Goal: Check status: Check status

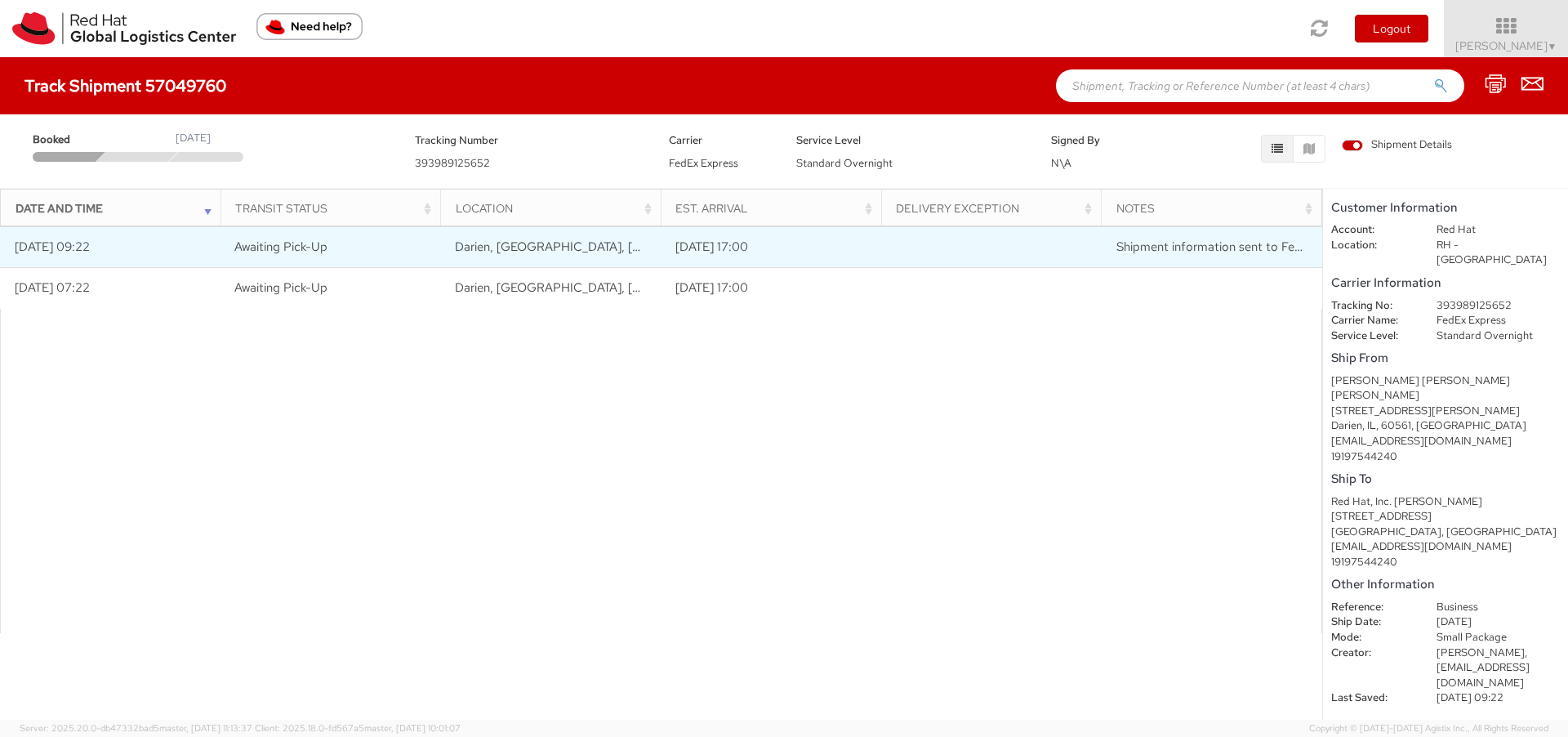
click at [103, 245] on td "[DATE] 09:22" at bounding box center [110, 247] width 220 height 41
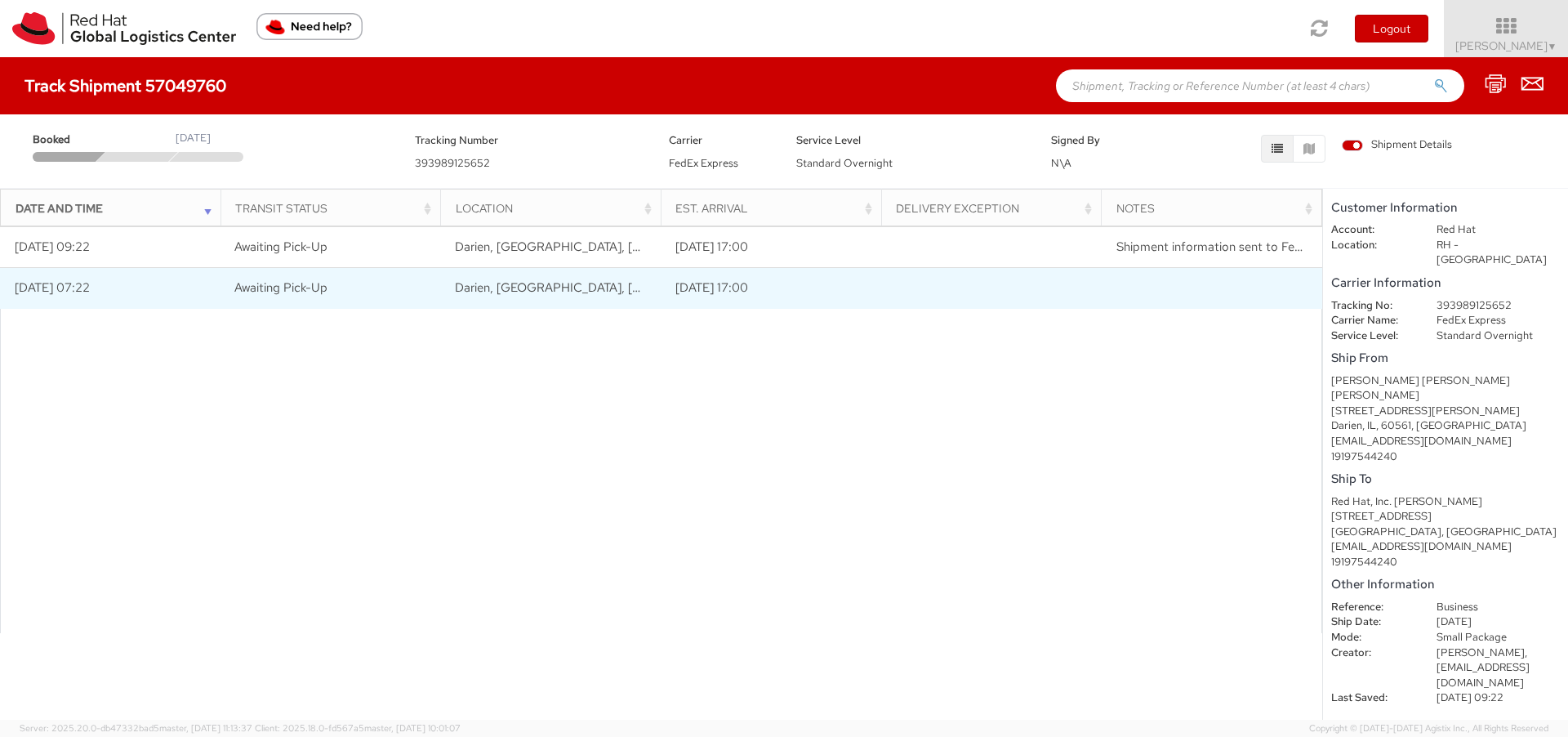
click at [990, 286] on td at bounding box center [991, 288] width 220 height 41
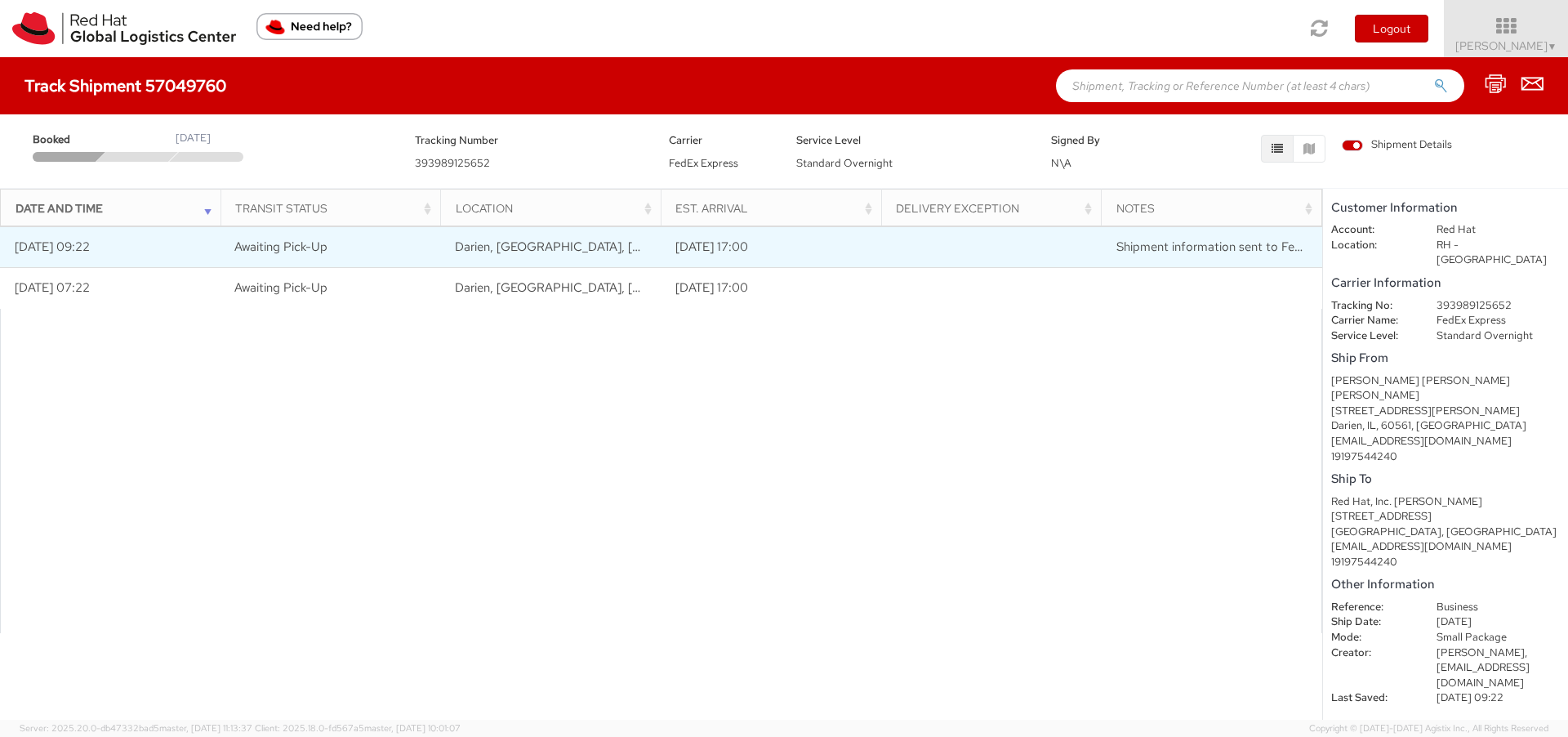
click at [1044, 256] on td at bounding box center [991, 247] width 220 height 41
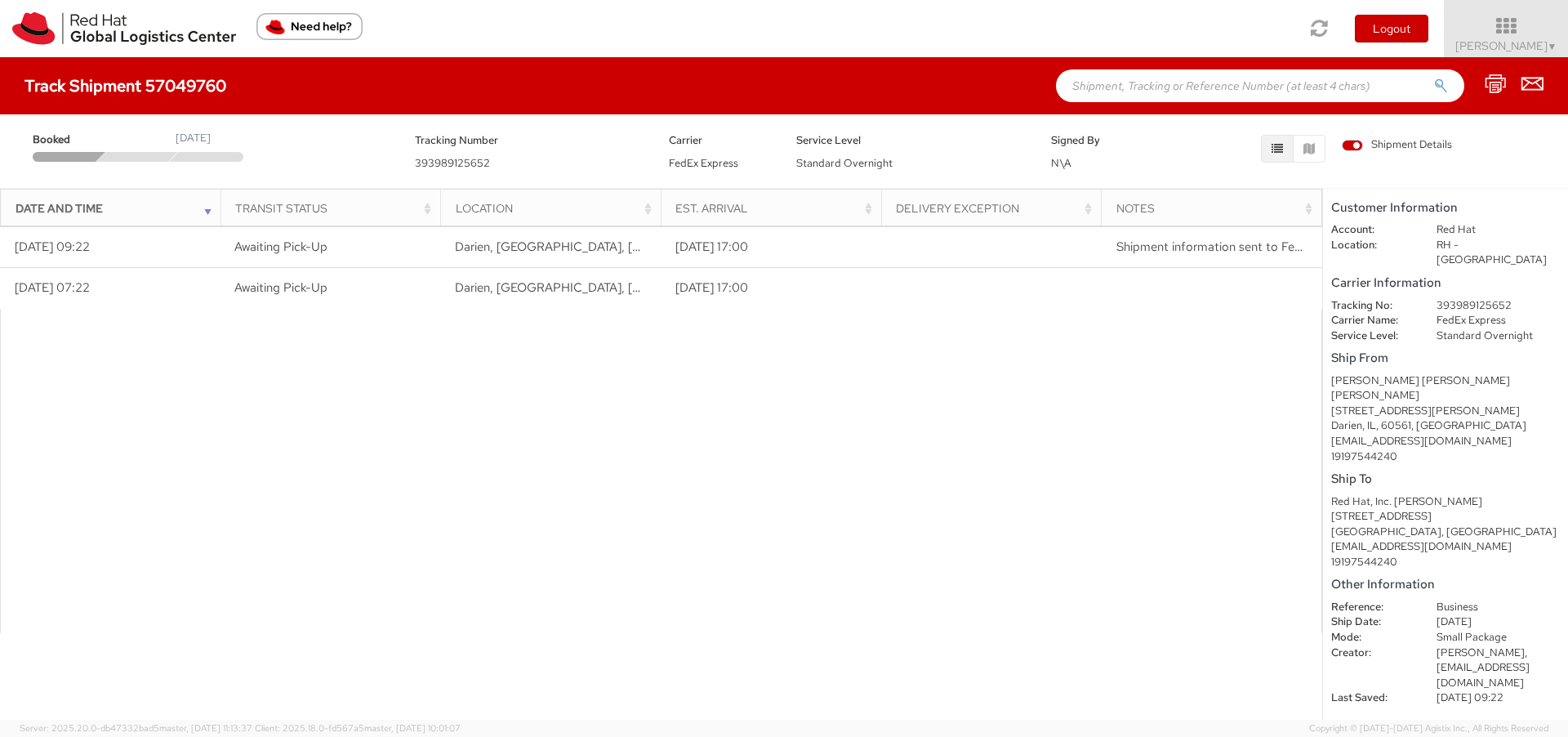
click at [722, 163] on span "FedEx Express" at bounding box center [704, 163] width 70 height 14
click at [56, 143] on span "Booked" at bounding box center [68, 140] width 70 height 16
click at [221, 92] on div "Track Shipment 57049760" at bounding box center [133, 85] width 218 height 18
click at [426, 162] on span "393989125652" at bounding box center [452, 163] width 75 height 14
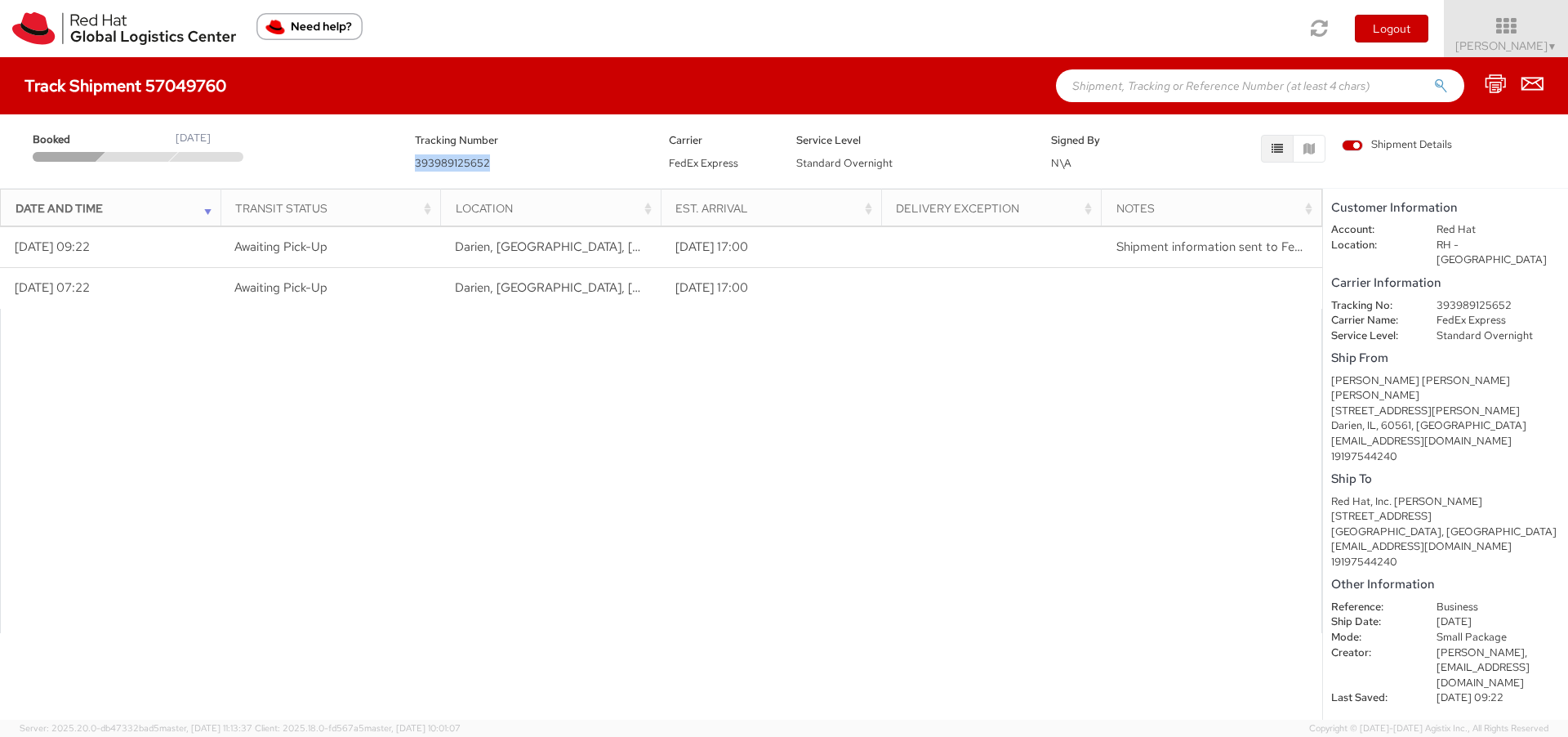
copy span "393989125652"
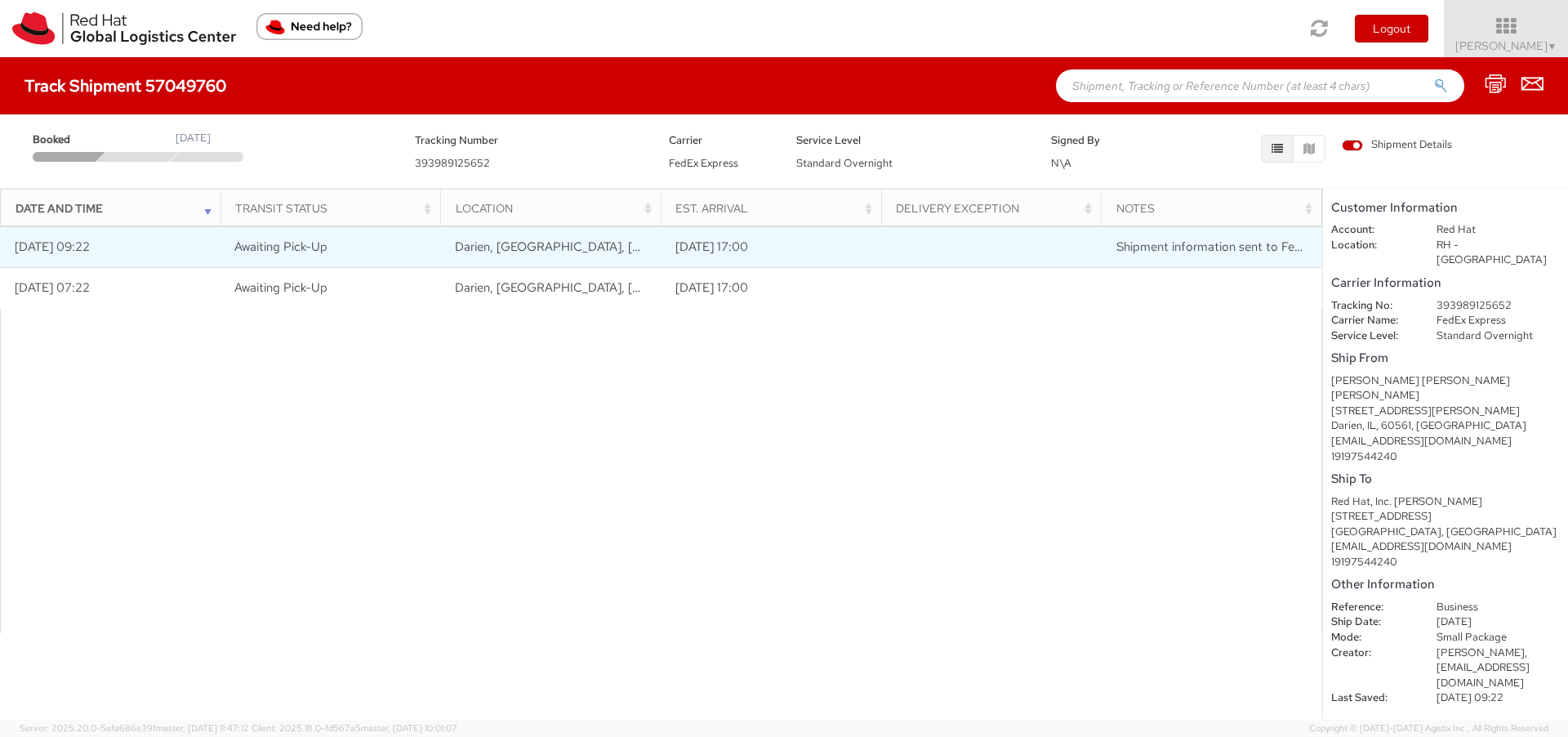
click at [577, 251] on td "Darien, [GEOGRAPHIC_DATA], [GEOGRAPHIC_DATA]" at bounding box center [551, 247] width 220 height 41
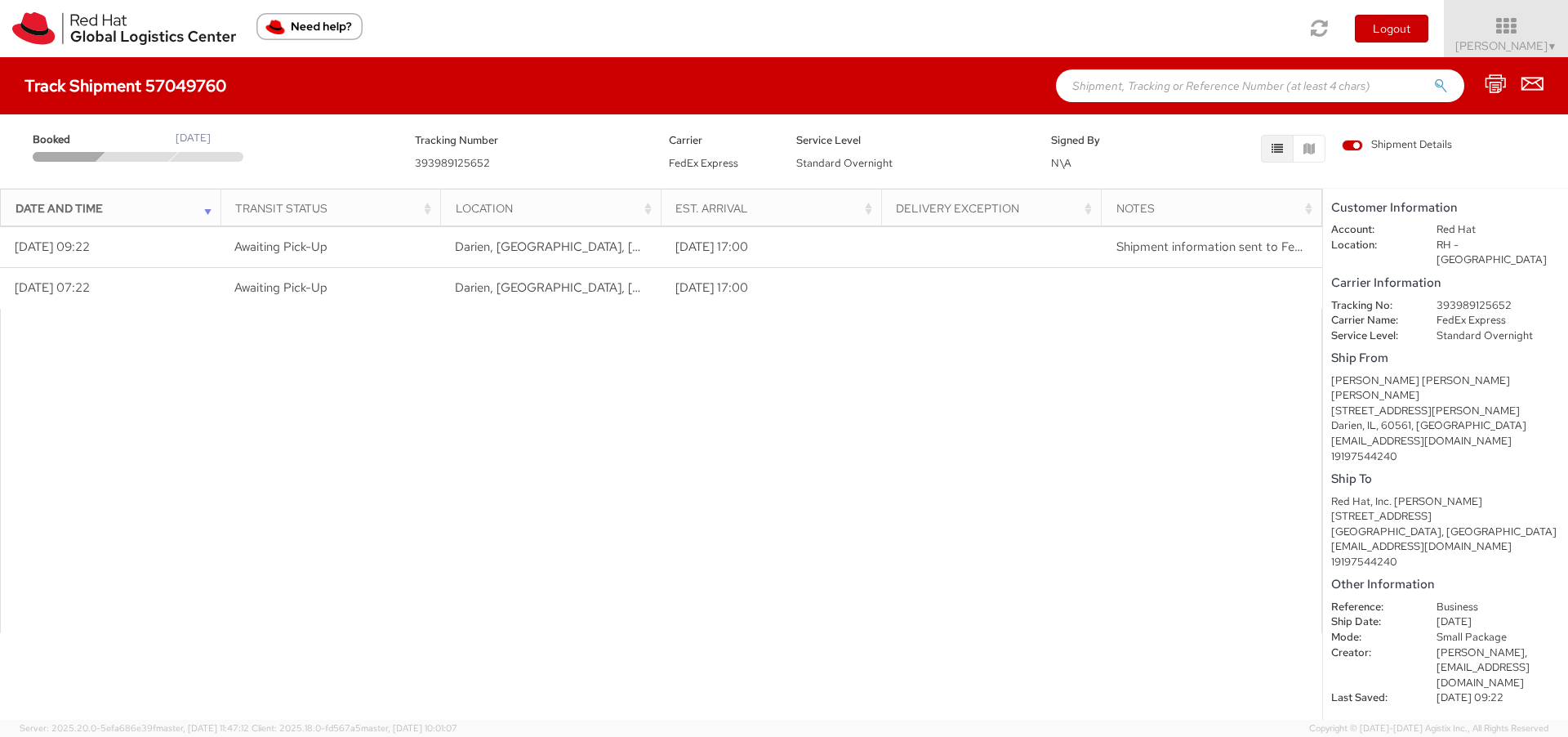
click at [462, 165] on span "393989125652" at bounding box center [452, 163] width 75 height 14
click at [461, 165] on span "393989125652" at bounding box center [452, 163] width 75 height 14
copy span "393989125652"
